Goal: Use online tool/utility: Utilize a website feature to perform a specific function

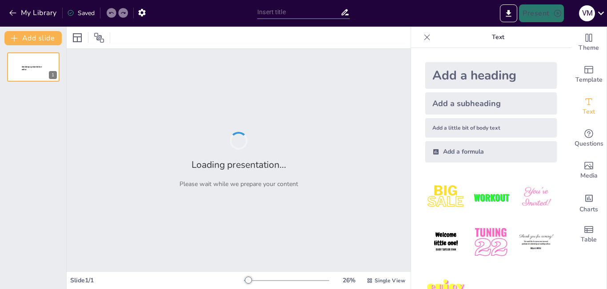
type input "Top Seal, S.A. de C.V.: Innovación y Excelencia en Soluciones de Sellado Indust…"
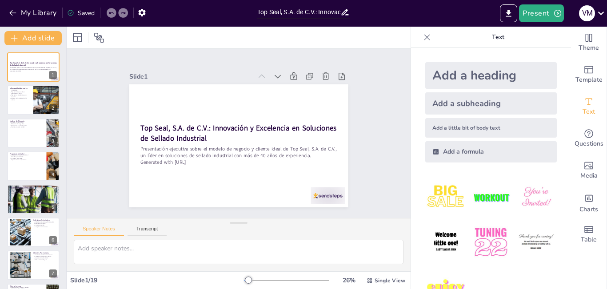
checkbox input "true"
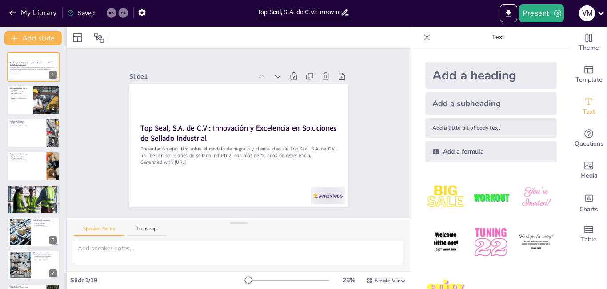
checkbox input "true"
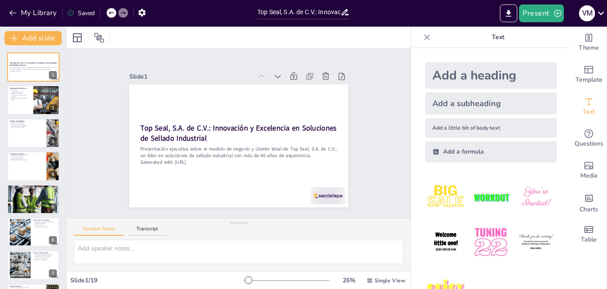
checkbox input "true"
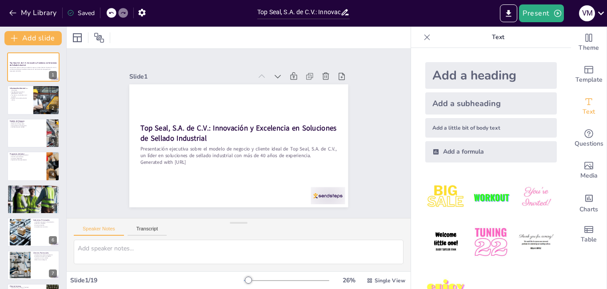
checkbox input "true"
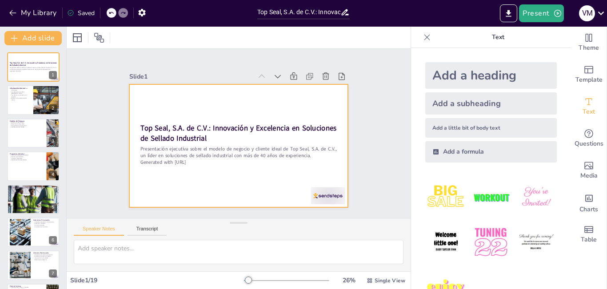
checkbox input "true"
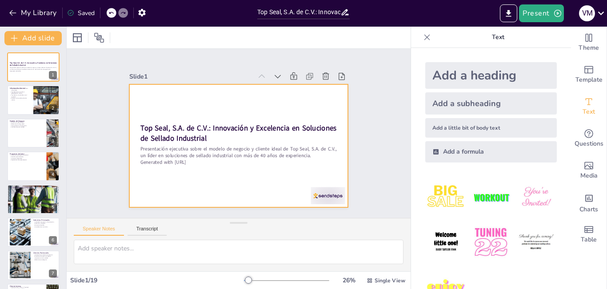
checkbox input "true"
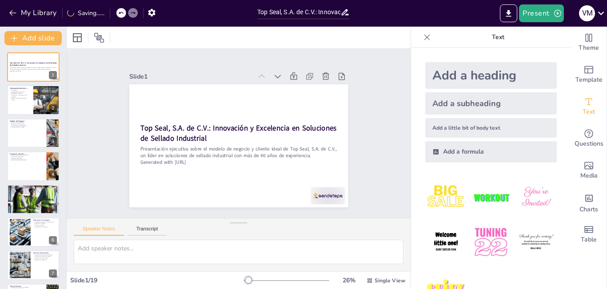
checkbox input "true"
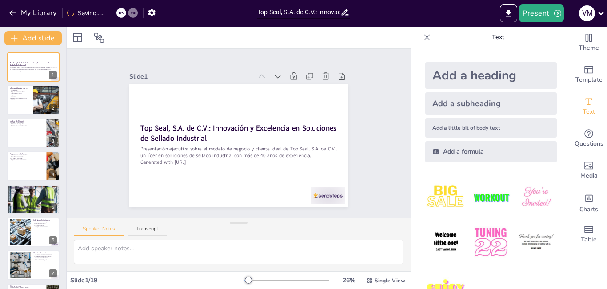
checkbox input "true"
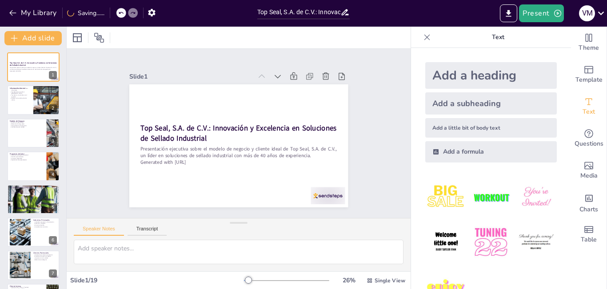
checkbox input "true"
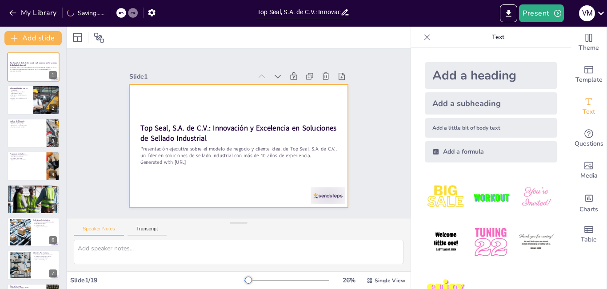
checkbox input "true"
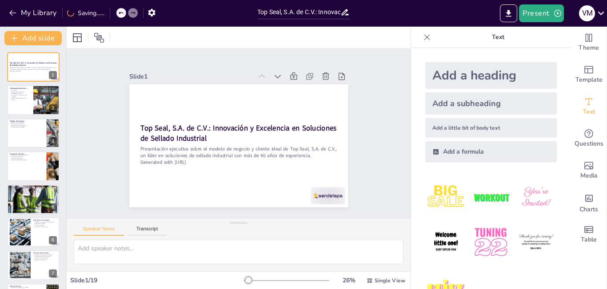
checkbox input "true"
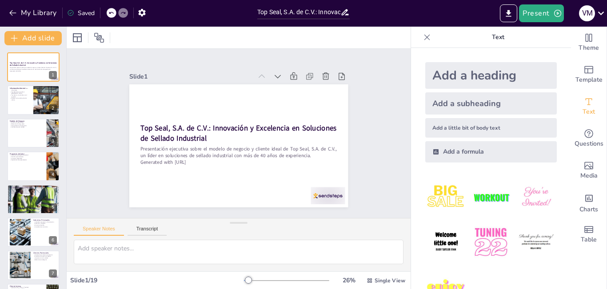
checkbox input "true"
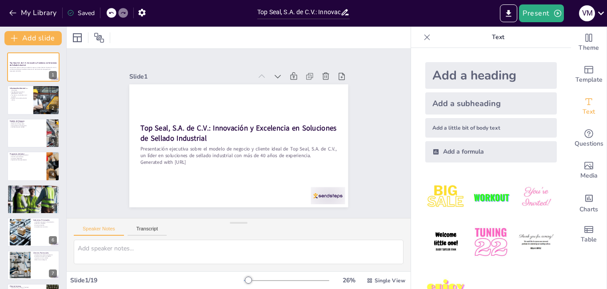
checkbox input "true"
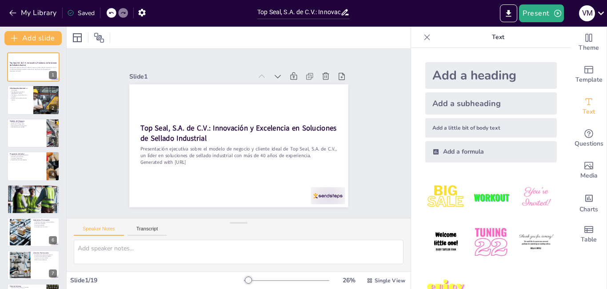
checkbox input "true"
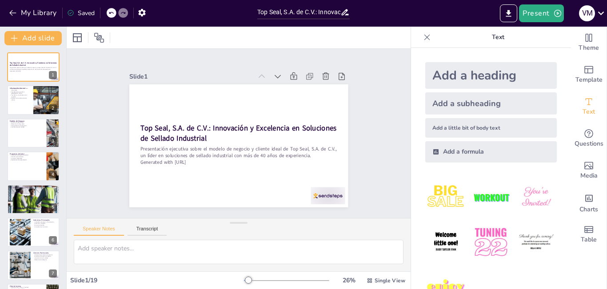
checkbox input "true"
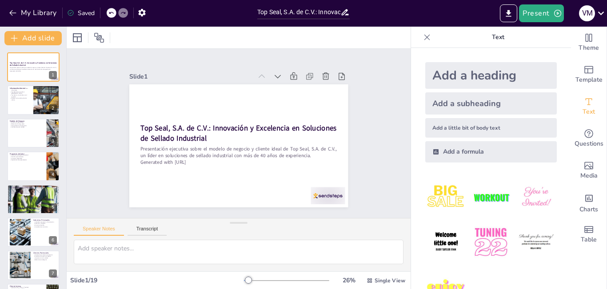
click at [424, 37] on icon at bounding box center [427, 37] width 6 height 6
checkbox input "true"
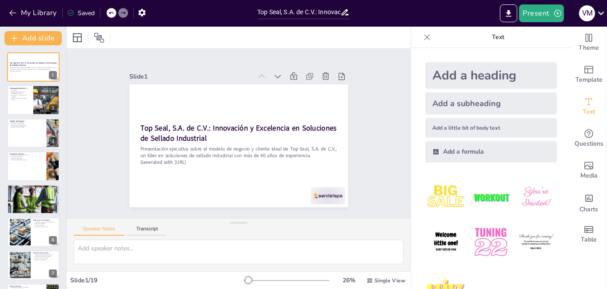
checkbox input "true"
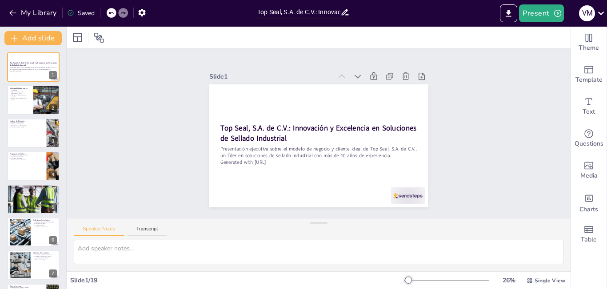
checkbox input "true"
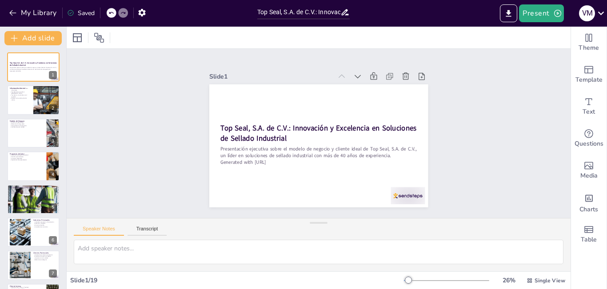
checkbox input "true"
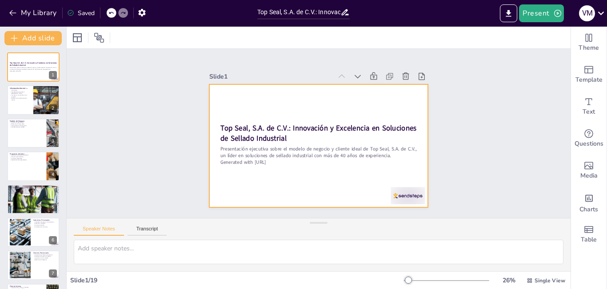
checkbox input "true"
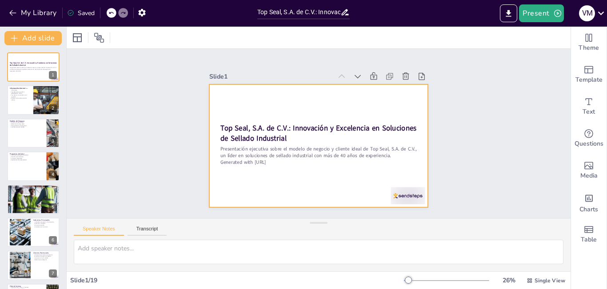
checkbox input "true"
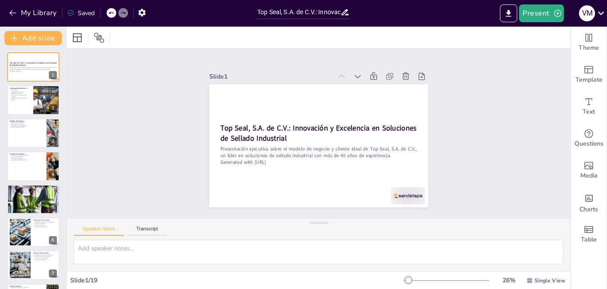
click at [414, 282] on div at bounding box center [446, 280] width 85 height 7
checkbox input "true"
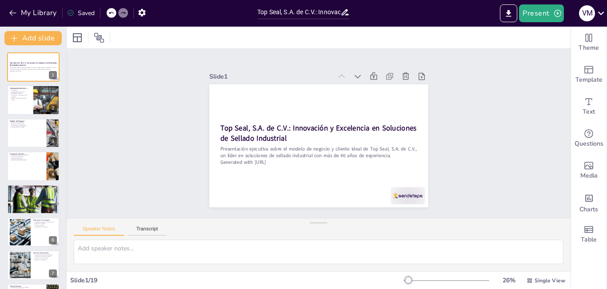
checkbox input "true"
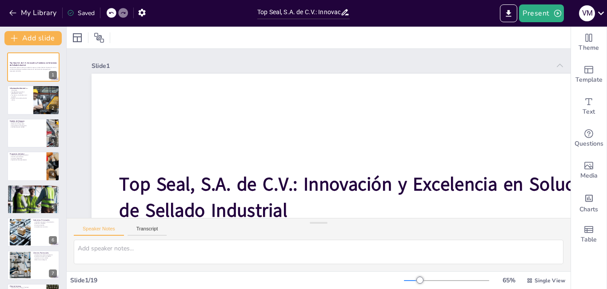
checkbox input "true"
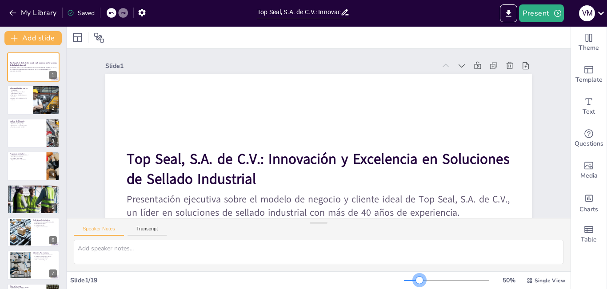
checkbox input "true"
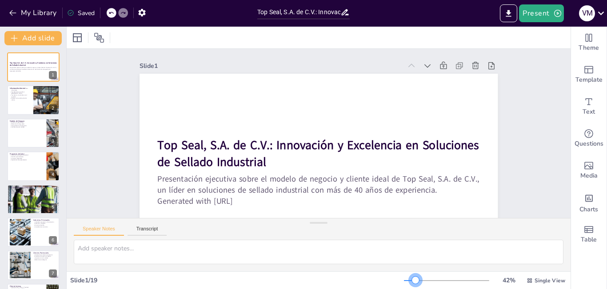
checkbox input "true"
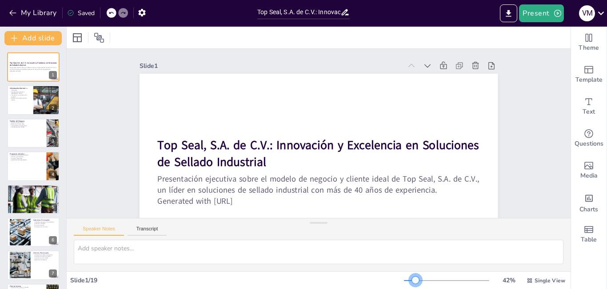
checkbox input "true"
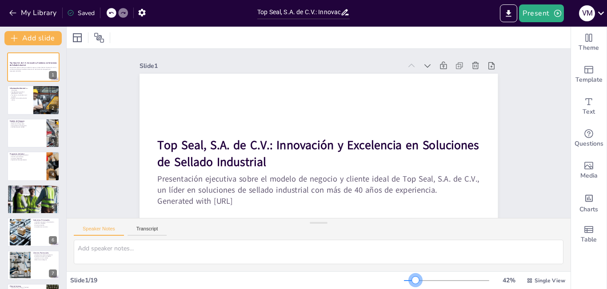
checkbox input "true"
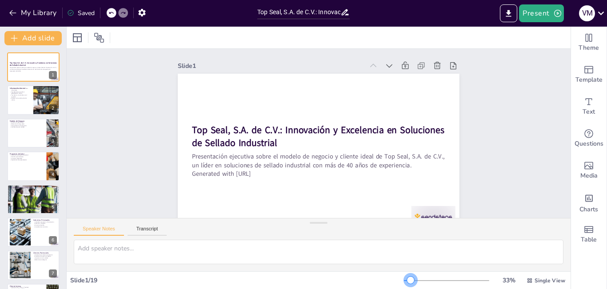
checkbox input "true"
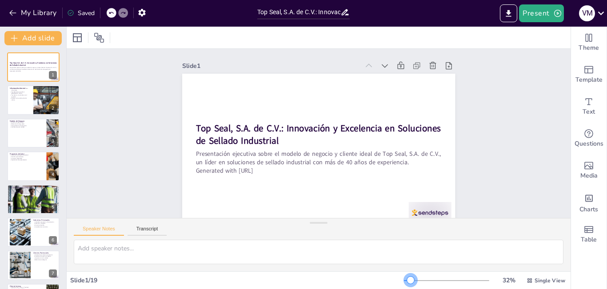
drag, startPoint x: 414, startPoint y: 279, endPoint x: 404, endPoint y: 277, distance: 9.9
click at [407, 277] on div at bounding box center [410, 280] width 7 height 7
checkbox input "true"
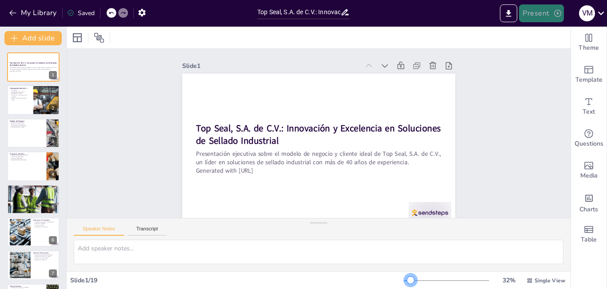
checkbox input "true"
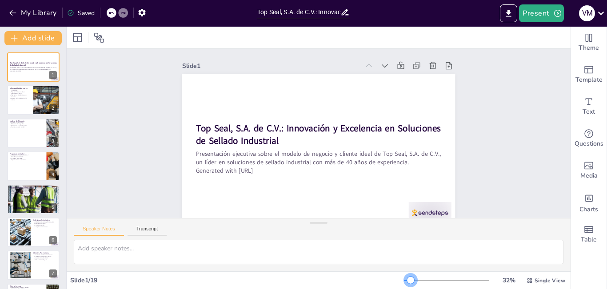
checkbox input "true"
click at [541, 12] on button "Present" at bounding box center [541, 13] width 44 height 18
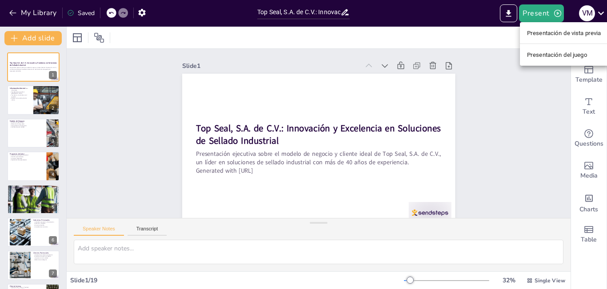
click at [543, 36] on font "Presentación de vista previa" at bounding box center [564, 33] width 74 height 7
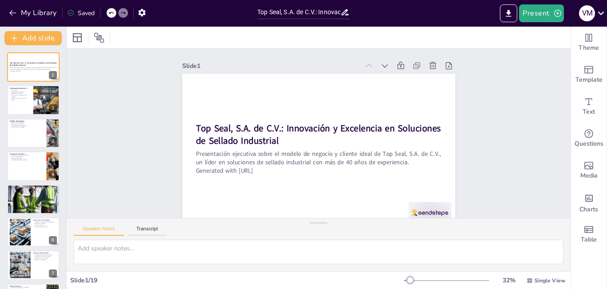
checkbox input "true"
